Goal: Task Accomplishment & Management: Manage account settings

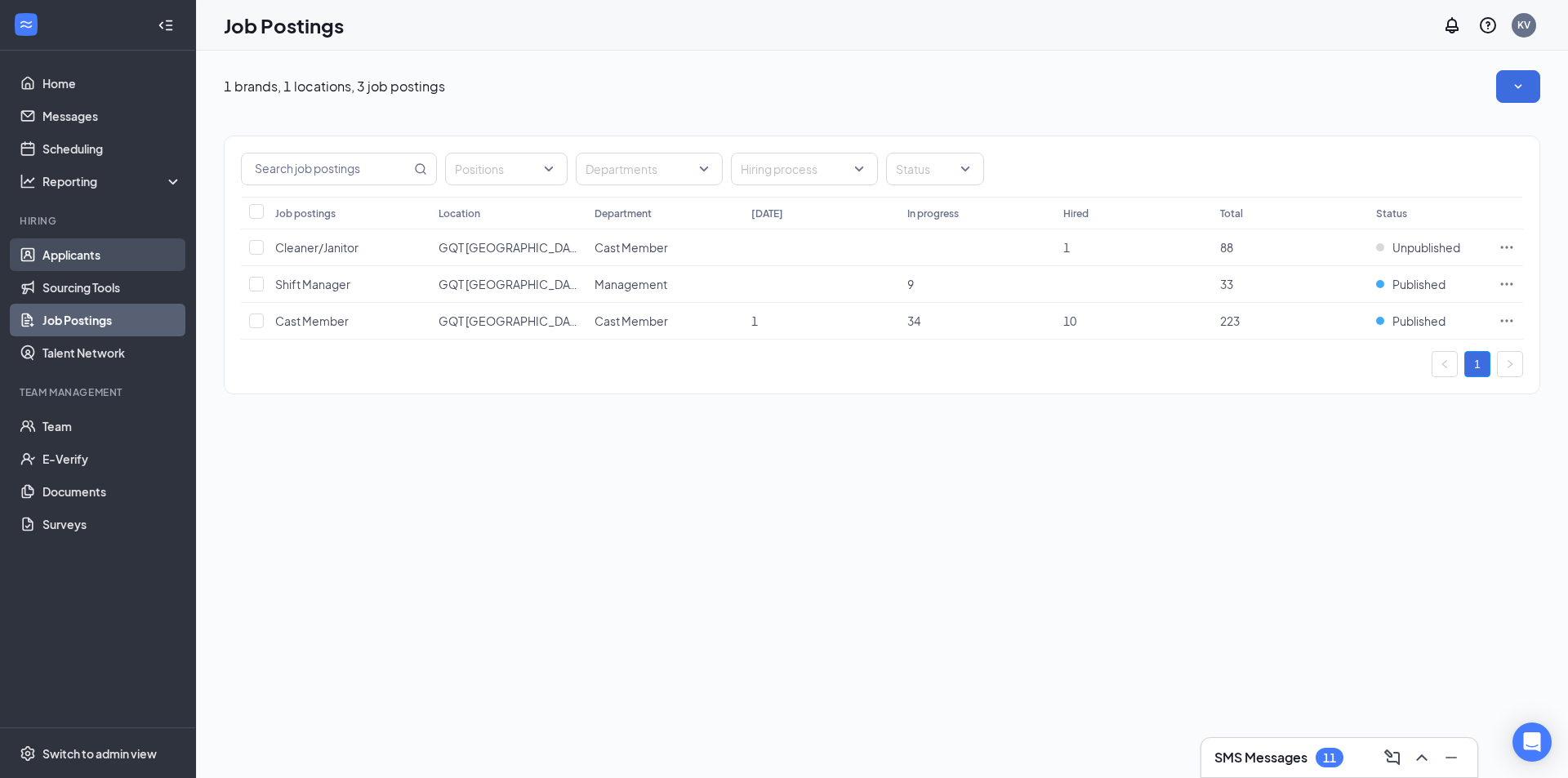
click at [108, 249] on link "Applicants" at bounding box center [112, 255] width 140 height 33
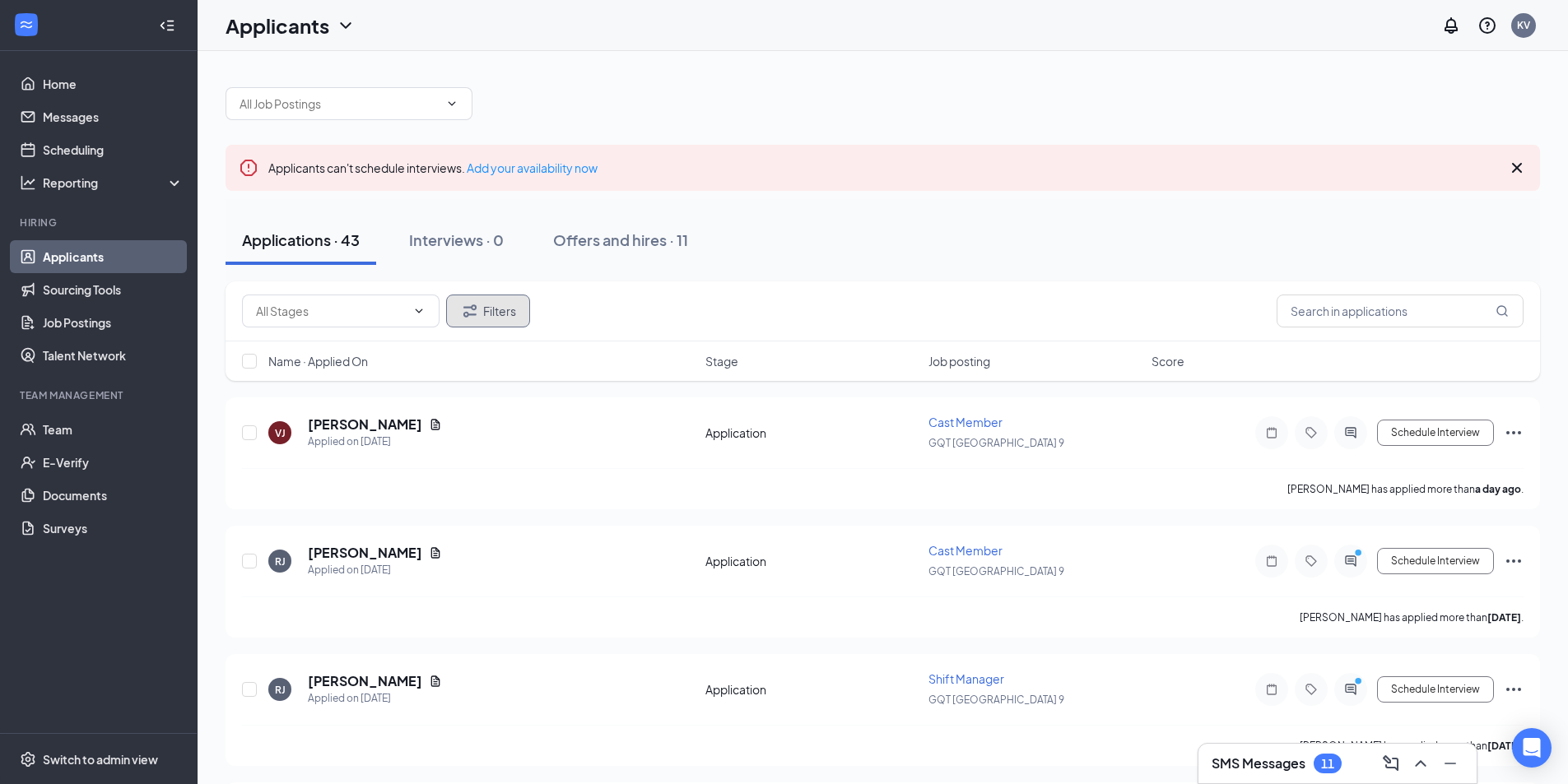
click at [494, 309] on button "Filters" at bounding box center [488, 311] width 84 height 33
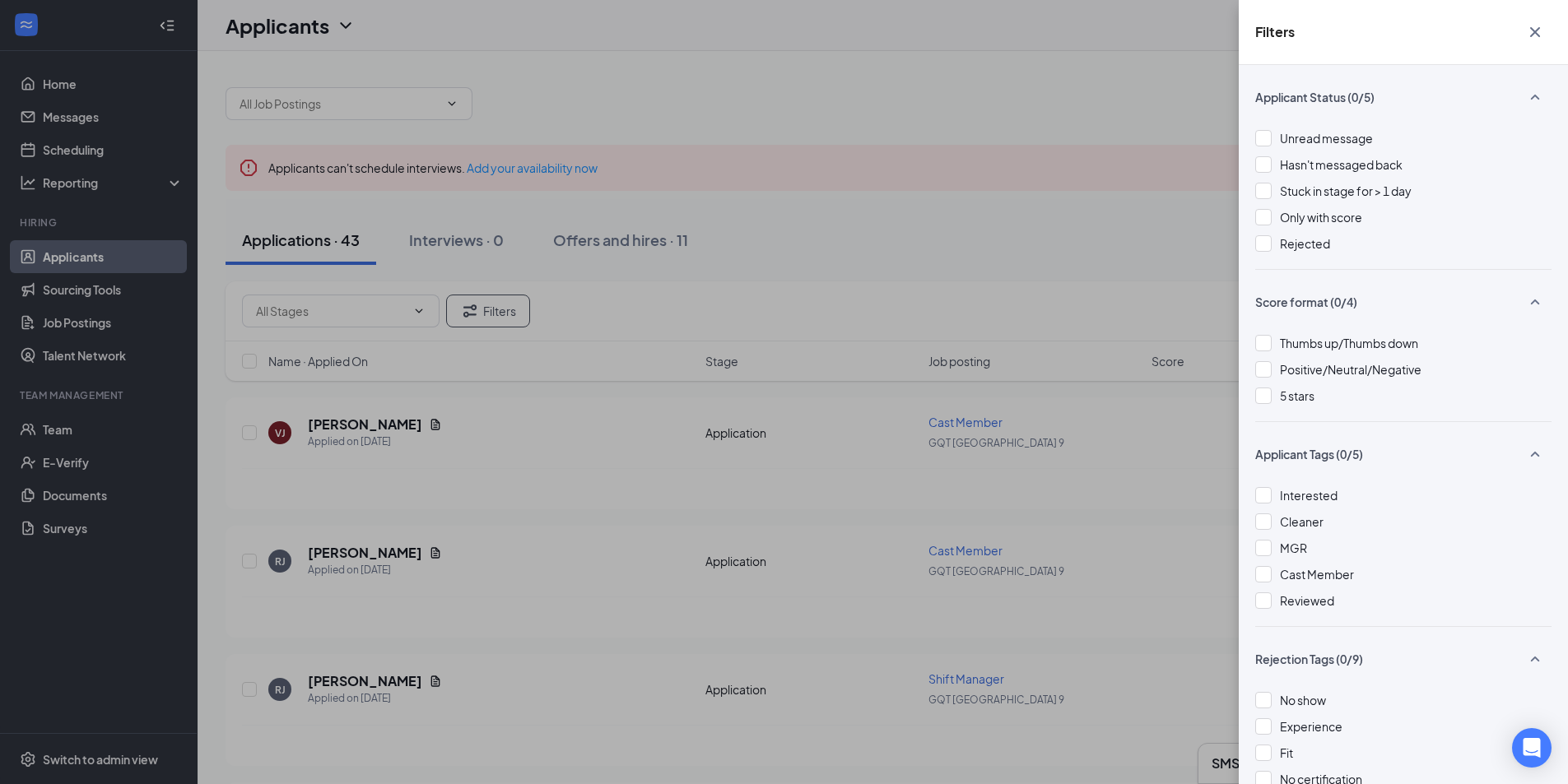
click at [1260, 239] on div at bounding box center [1263, 243] width 16 height 16
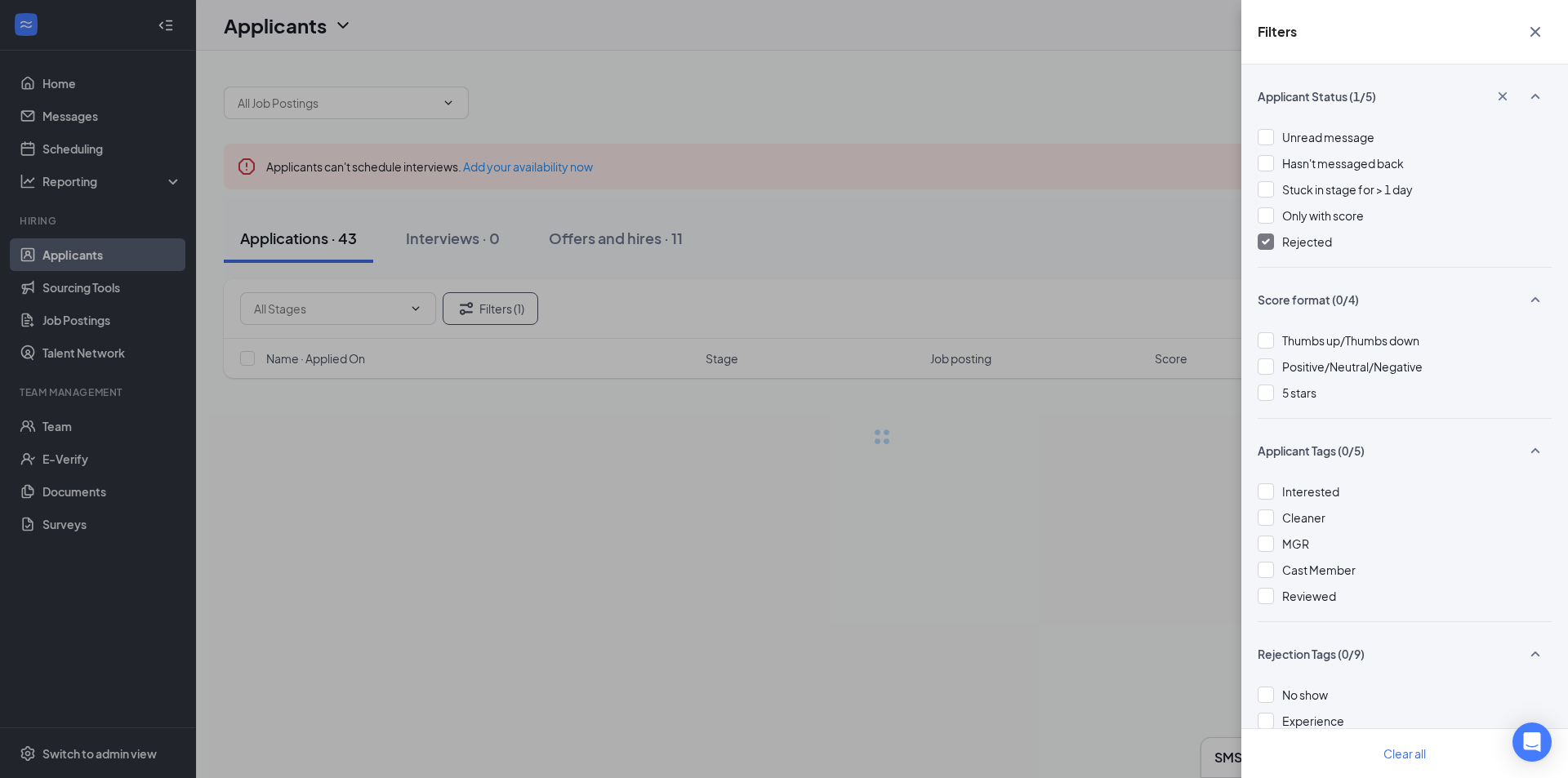
click at [1005, 125] on div "Filters Applicant Status (1/5) Unread message Hasn't messaged back Stuck in sta…" at bounding box center [784, 389] width 1568 height 778
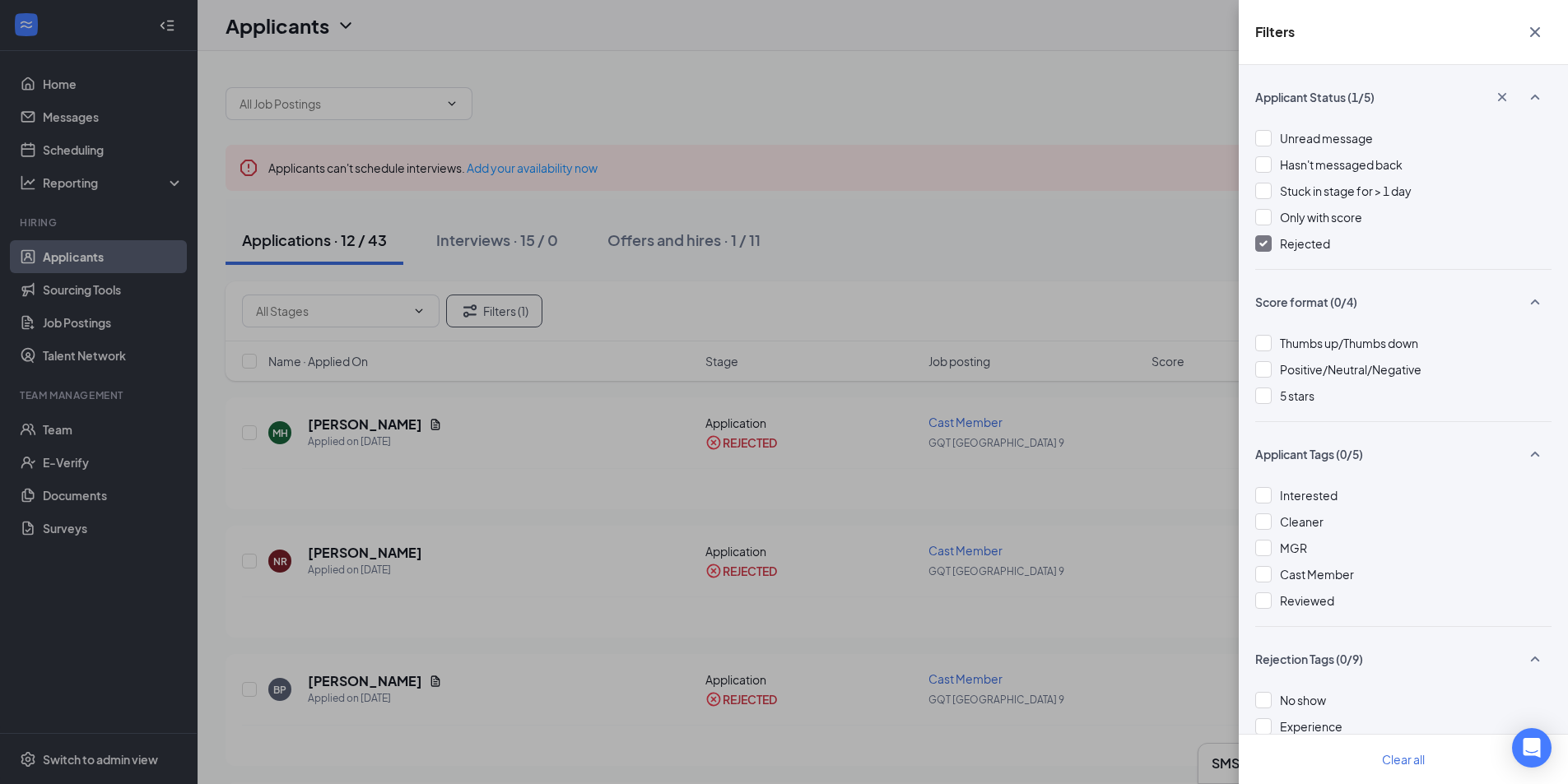
click at [1534, 29] on icon "Cross" at bounding box center [1535, 32] width 20 height 20
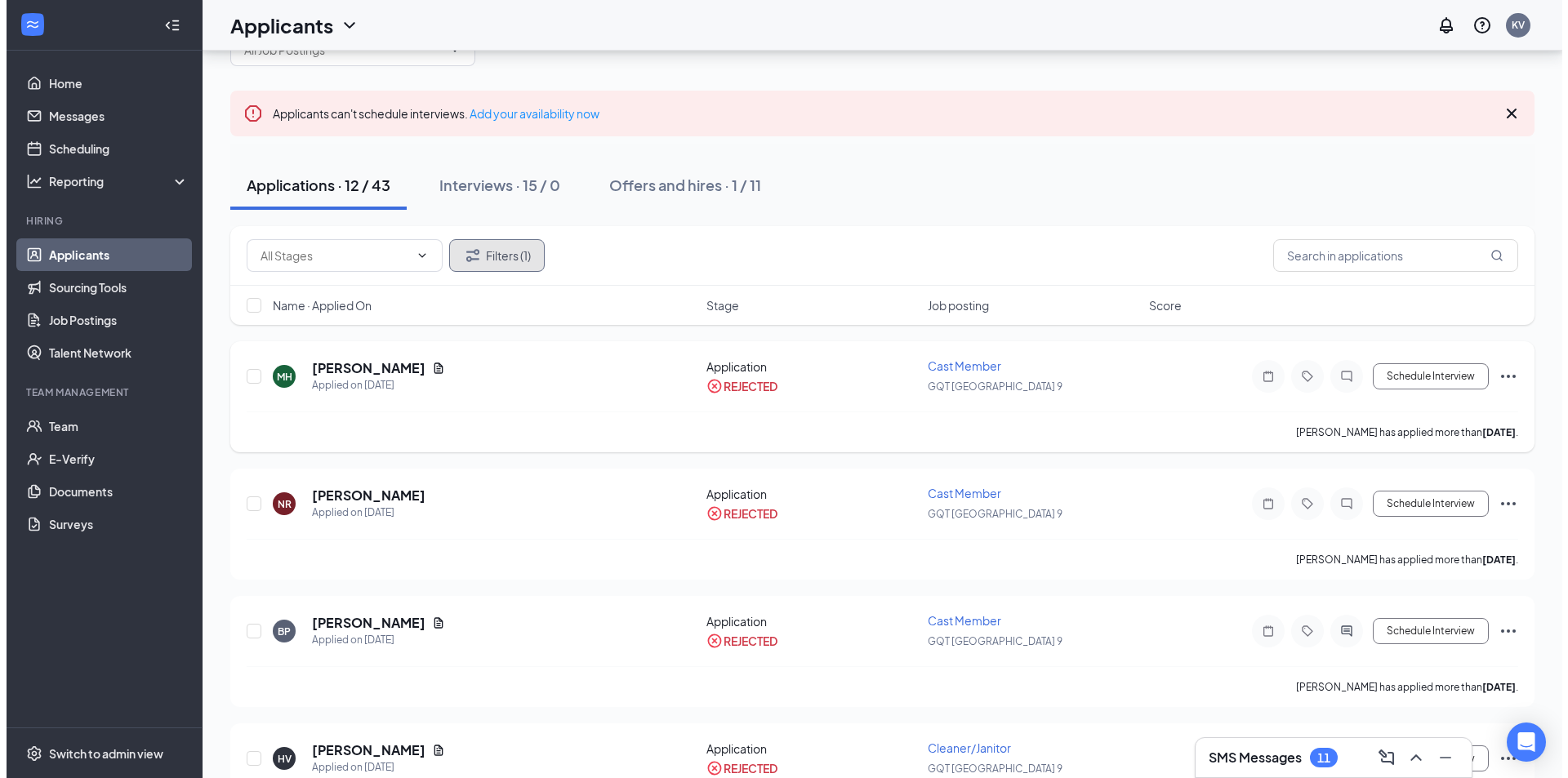
scroll to position [82, 0]
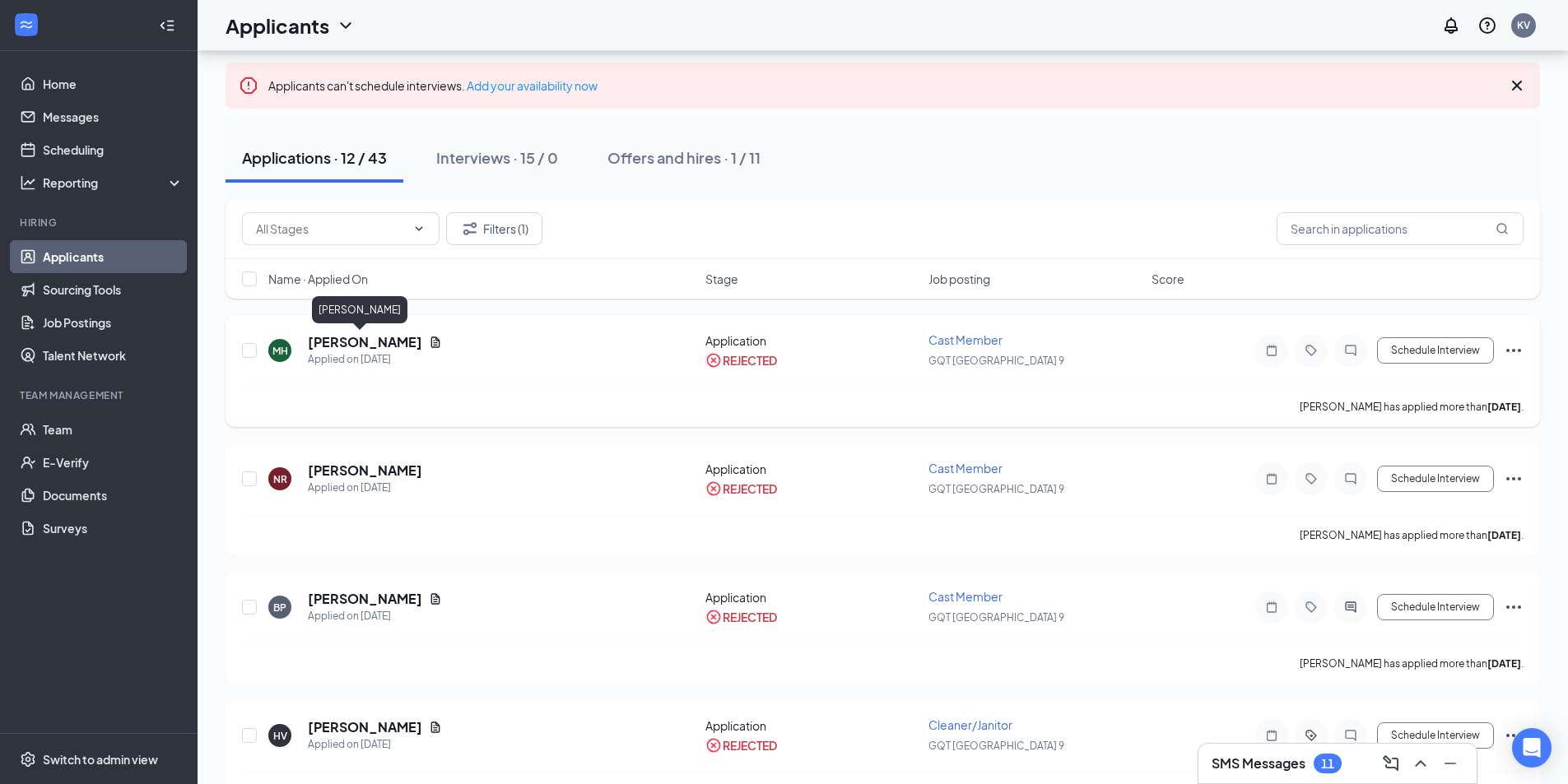
click at [356, 344] on h5 "[PERSON_NAME]" at bounding box center [365, 342] width 114 height 18
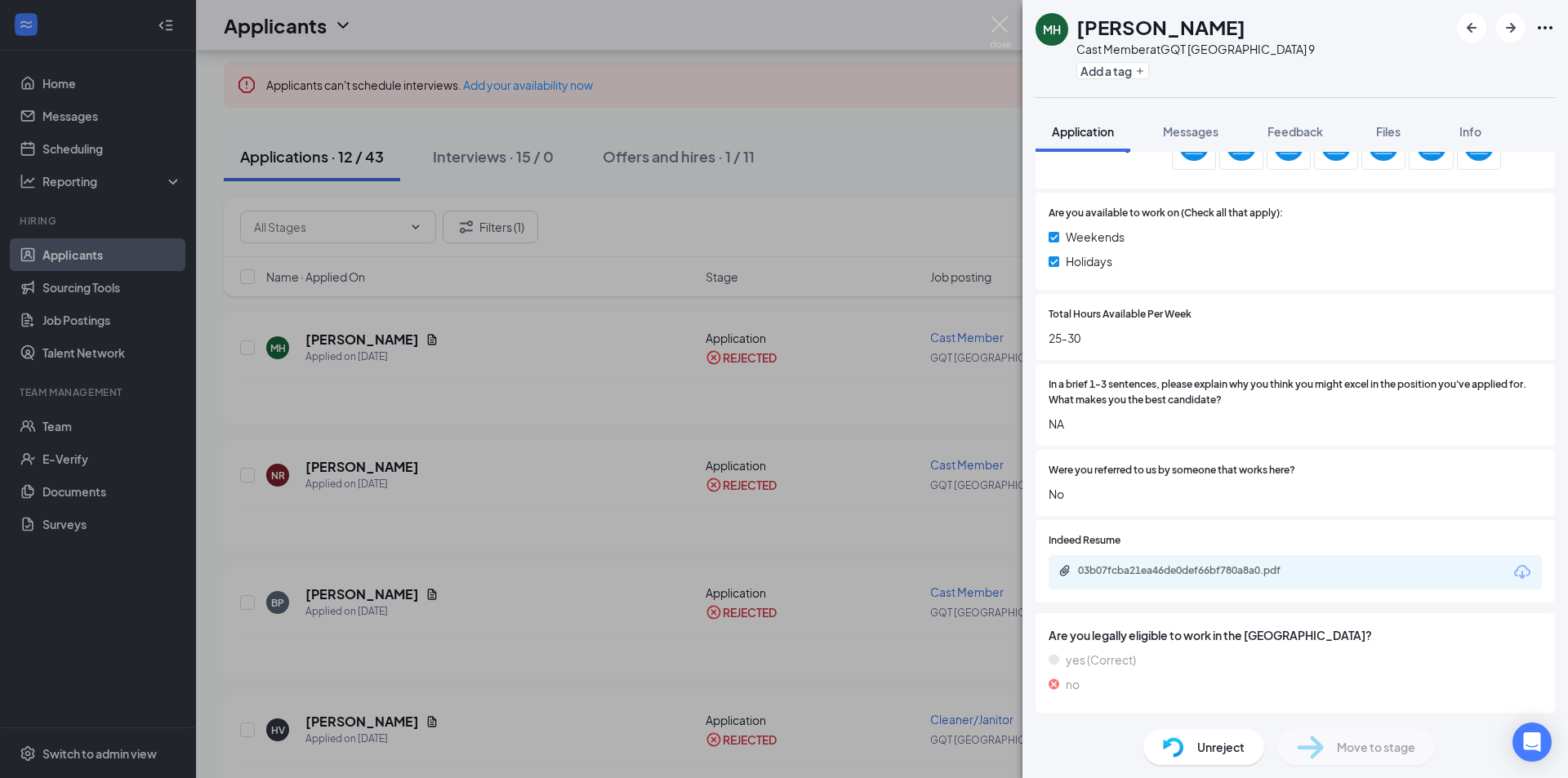
scroll to position [735, 0]
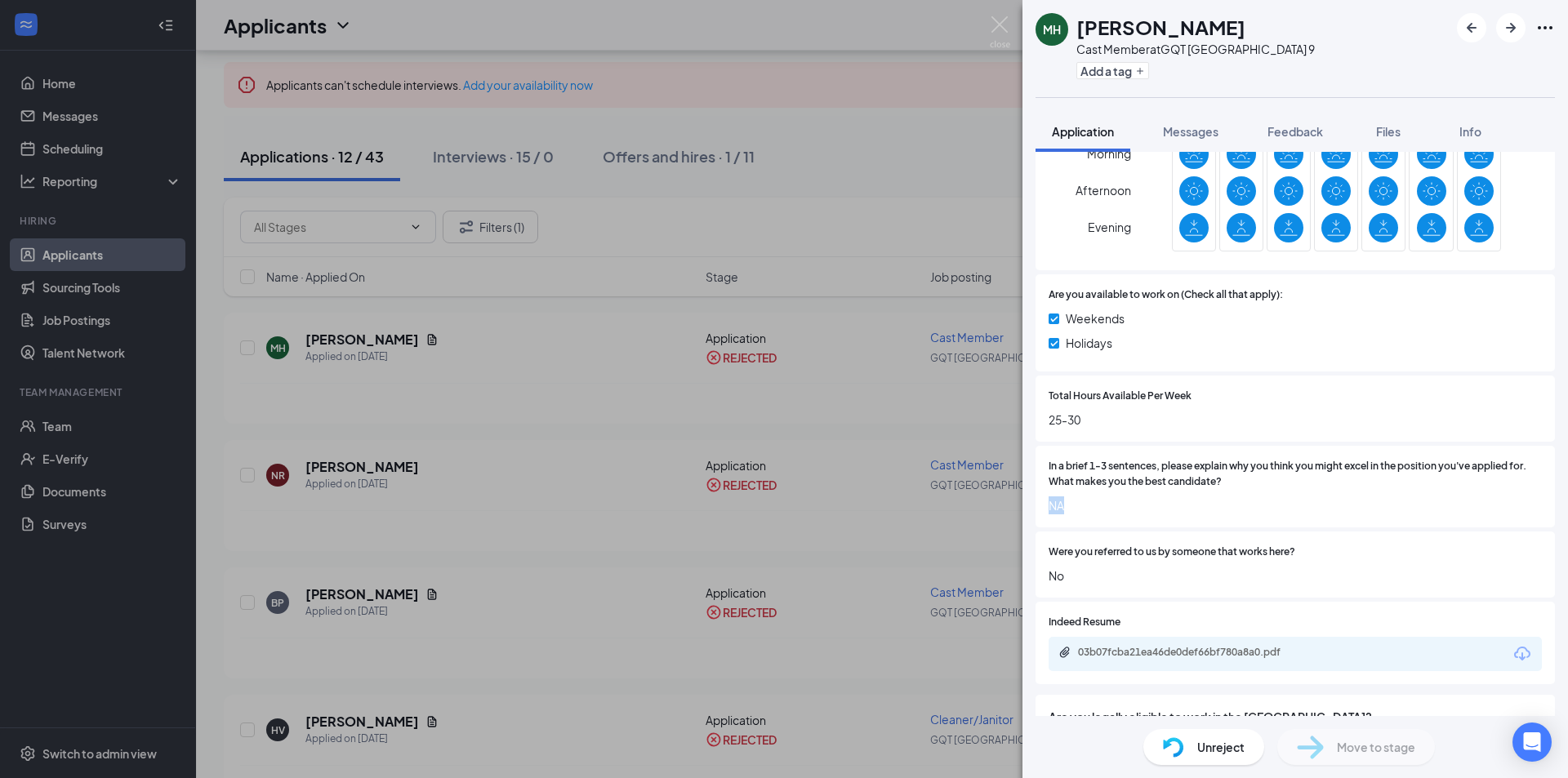
drag, startPoint x: 1050, startPoint y: 505, endPoint x: 1093, endPoint y: 505, distance: 43.0
click at [1093, 505] on span "NA" at bounding box center [1295, 505] width 493 height 18
click at [1101, 507] on span "NA" at bounding box center [1295, 505] width 493 height 18
drag, startPoint x: 1050, startPoint y: 502, endPoint x: 1071, endPoint y: 503, distance: 21.0
click at [1071, 503] on span "NA" at bounding box center [1295, 505] width 493 height 18
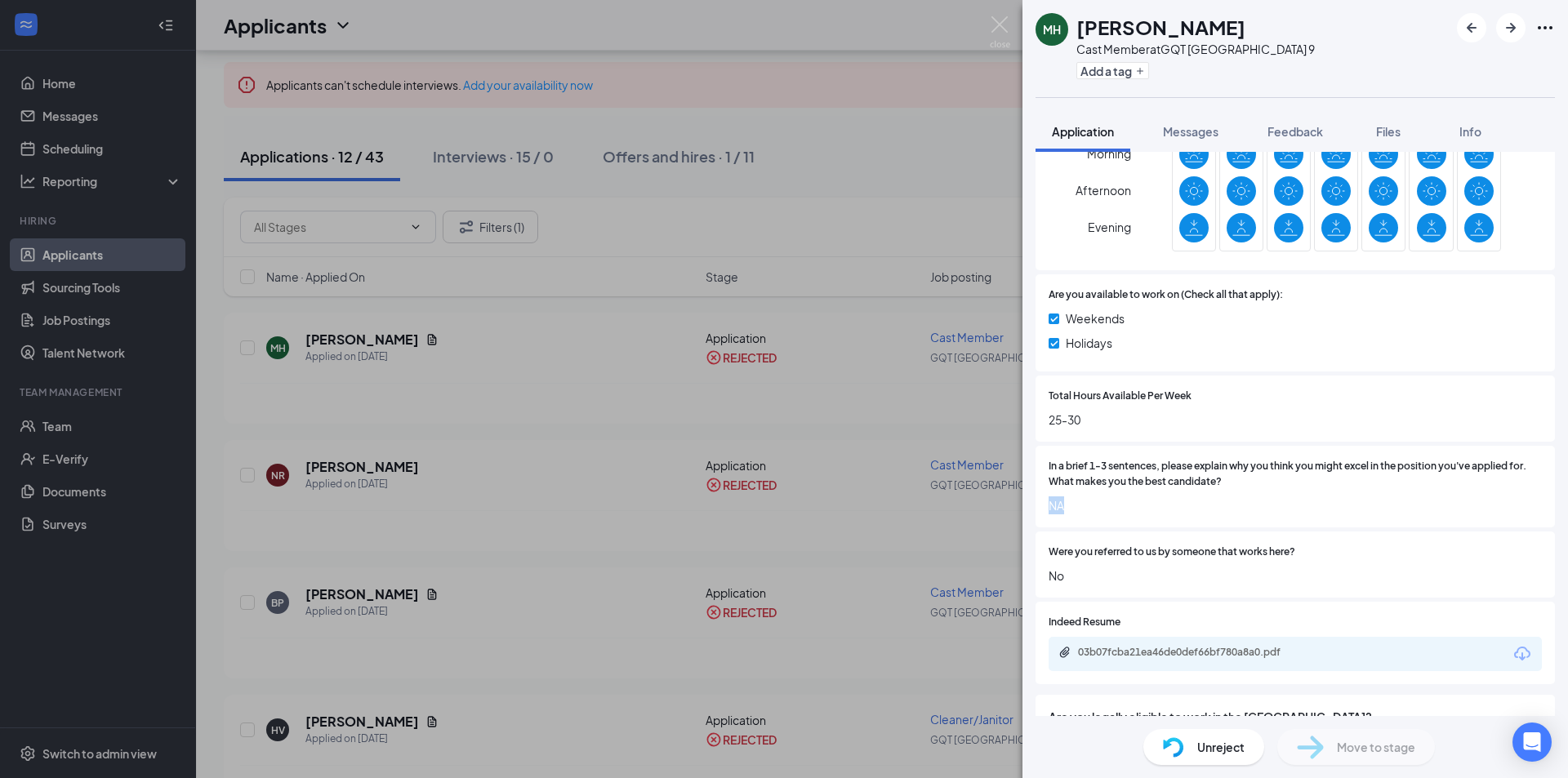
click at [1083, 506] on span "NA" at bounding box center [1295, 505] width 493 height 18
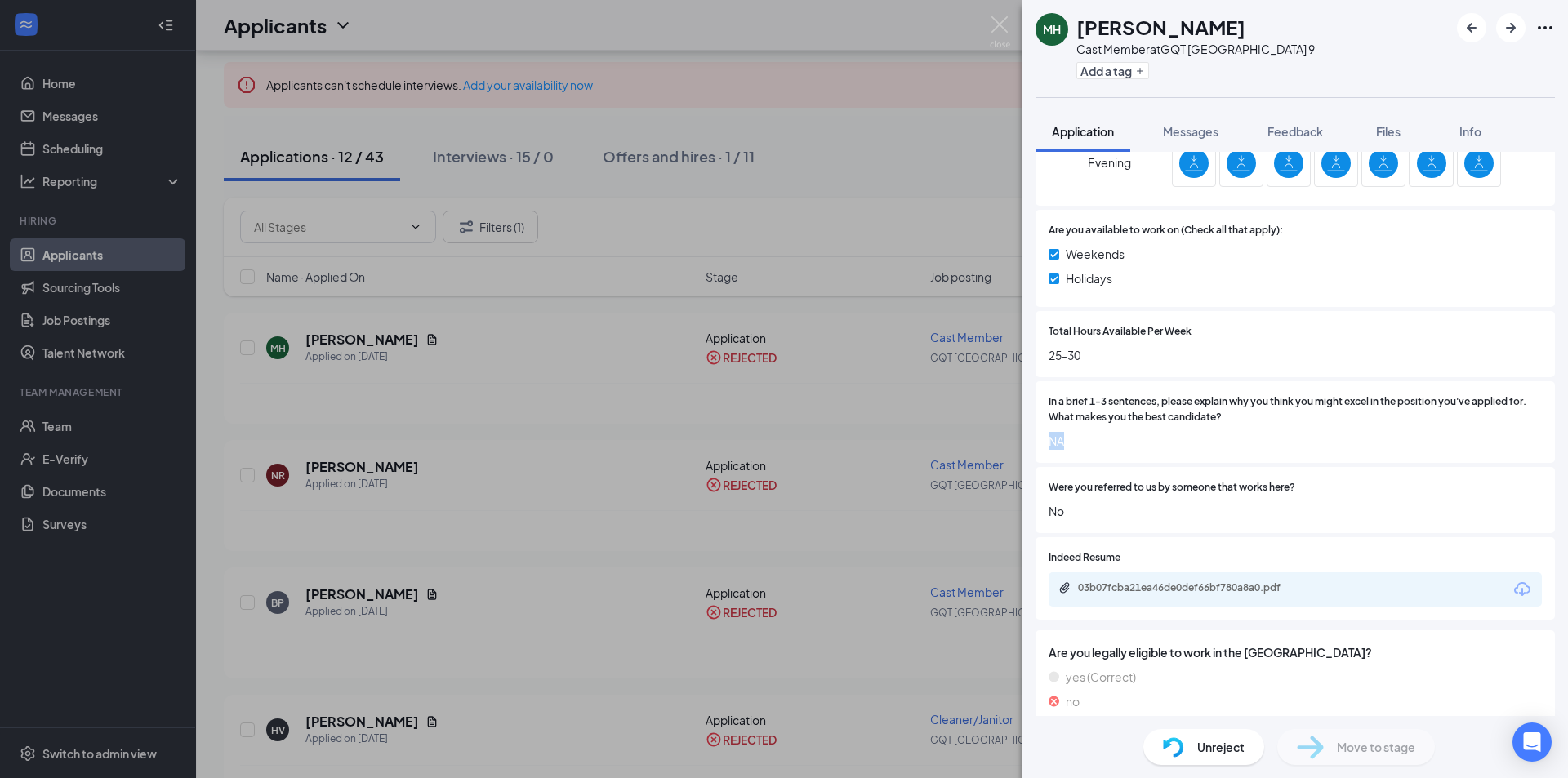
scroll to position [898, 0]
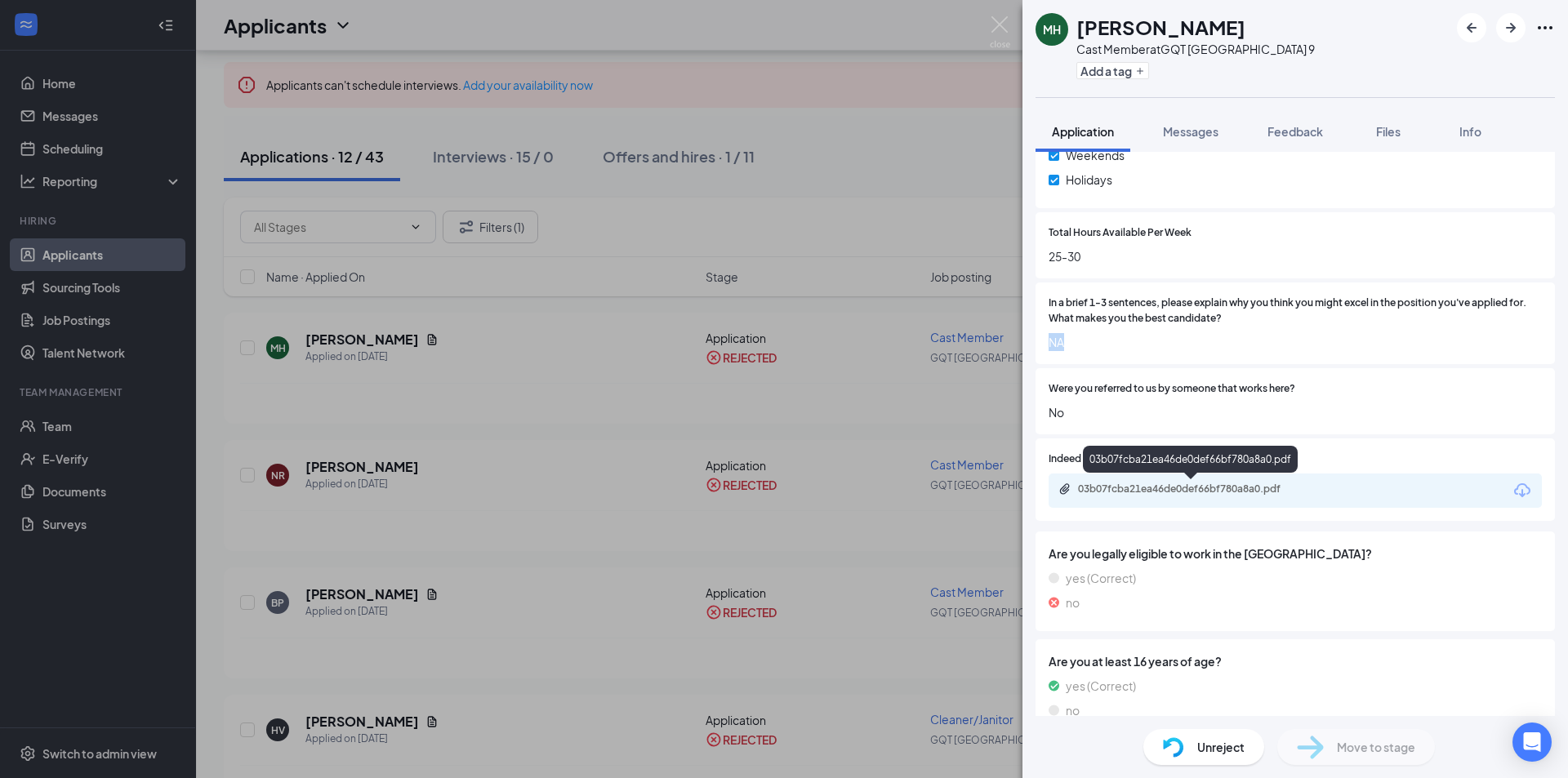
click at [1121, 483] on div "03b07fcba21ea46de0def66bf780a8a0.pdf" at bounding box center [1192, 489] width 228 height 13
